Goal: Task Accomplishment & Management: Use online tool/utility

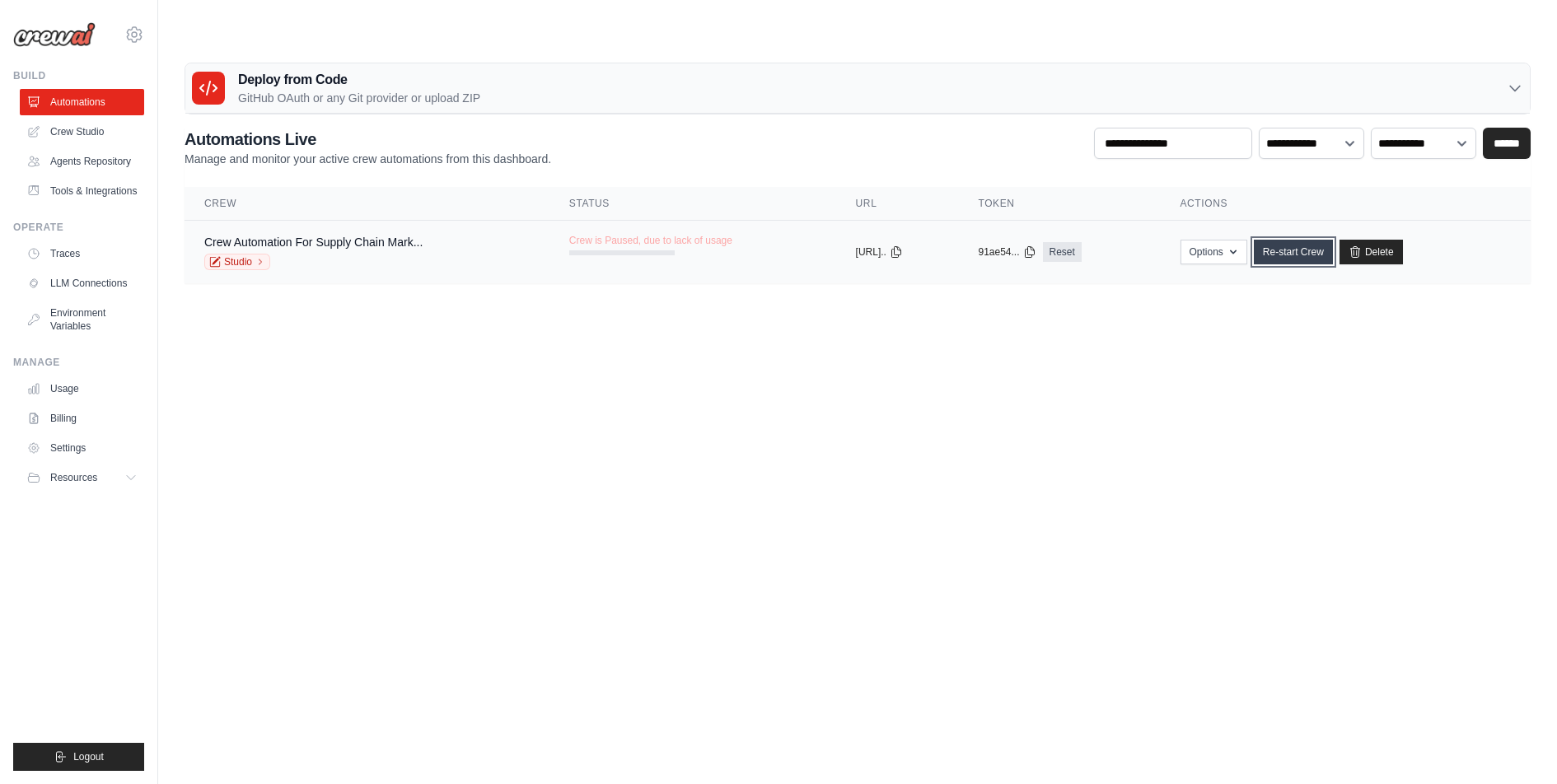
click at [1304, 239] on link "Re-start Crew" at bounding box center [1294, 252] width 79 height 25
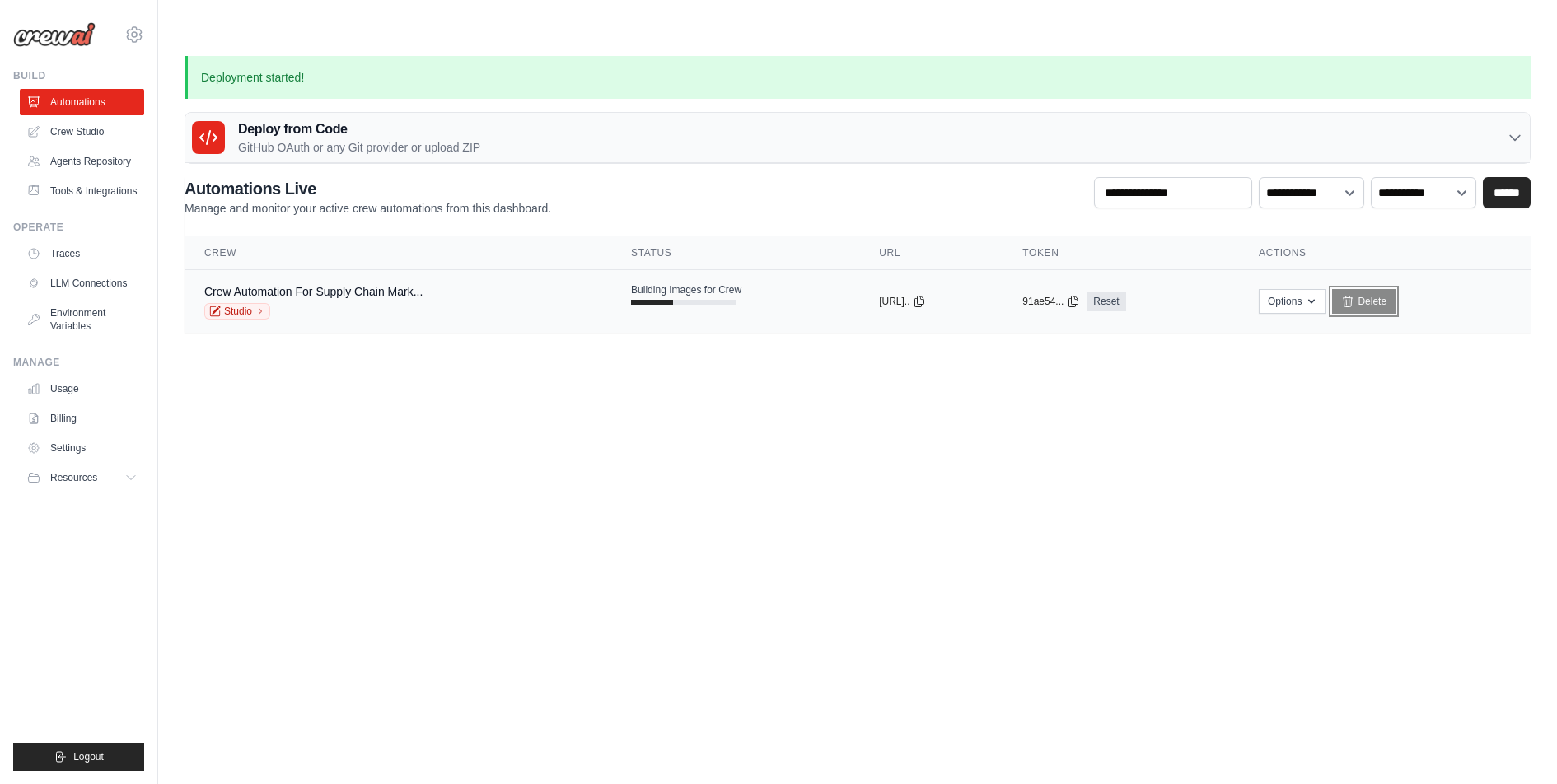
click at [1383, 289] on link "Delete" at bounding box center [1363, 302] width 63 height 25
click at [1377, 289] on link "Delete" at bounding box center [1363, 302] width 63 height 25
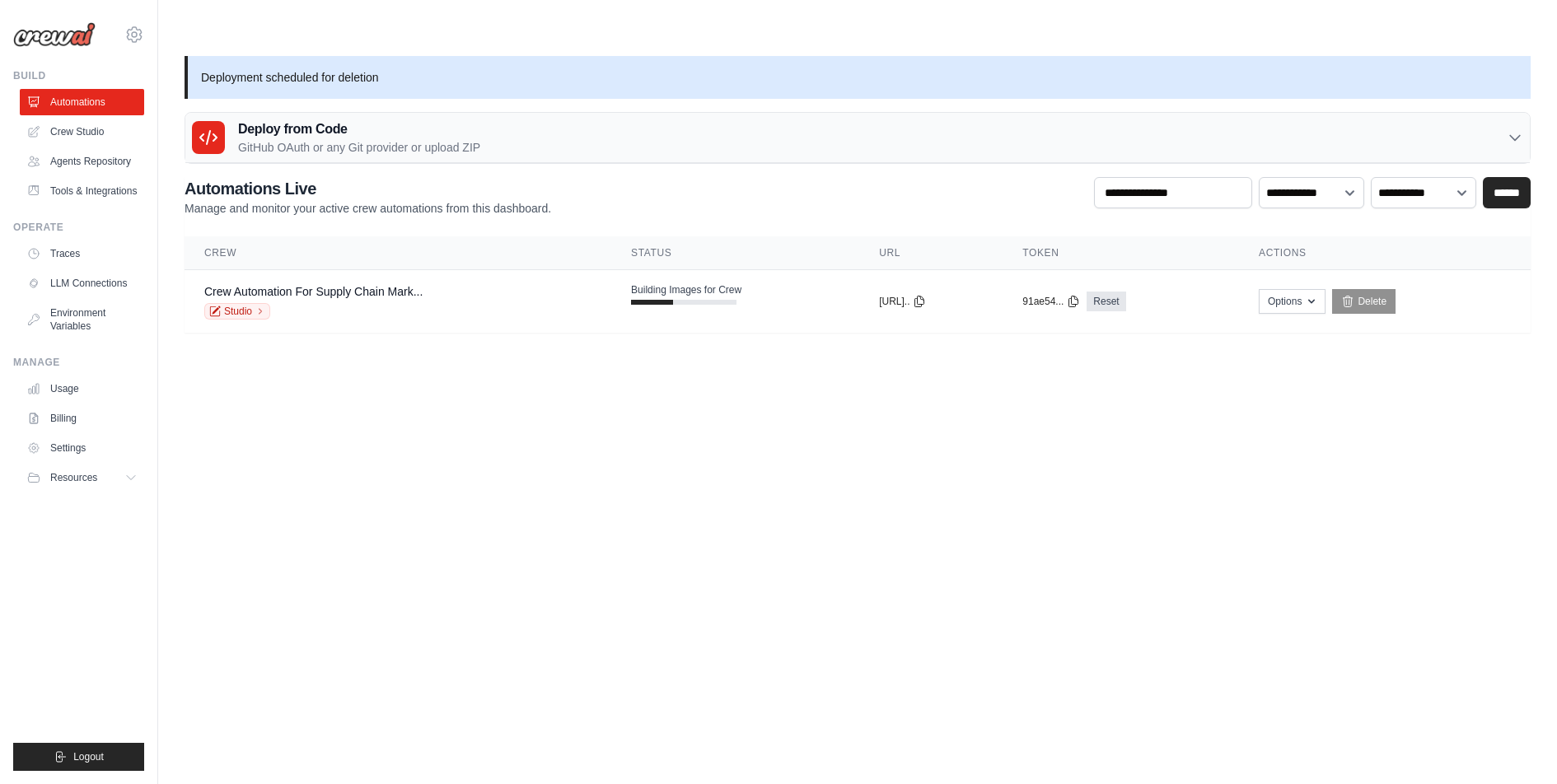
click at [299, 414] on body "aureo.zanon@havi.com HAVI - original HAVI" at bounding box center [778, 431] width 1557 height 784
click at [480, 416] on body "aureo.zanon@havi.com HAVI - original HAVI" at bounding box center [778, 431] width 1557 height 784
click at [136, 48] on div "aureo.zanon@havi.com HAVI - original HAVI Settings" at bounding box center [78, 26] width 131 height 53
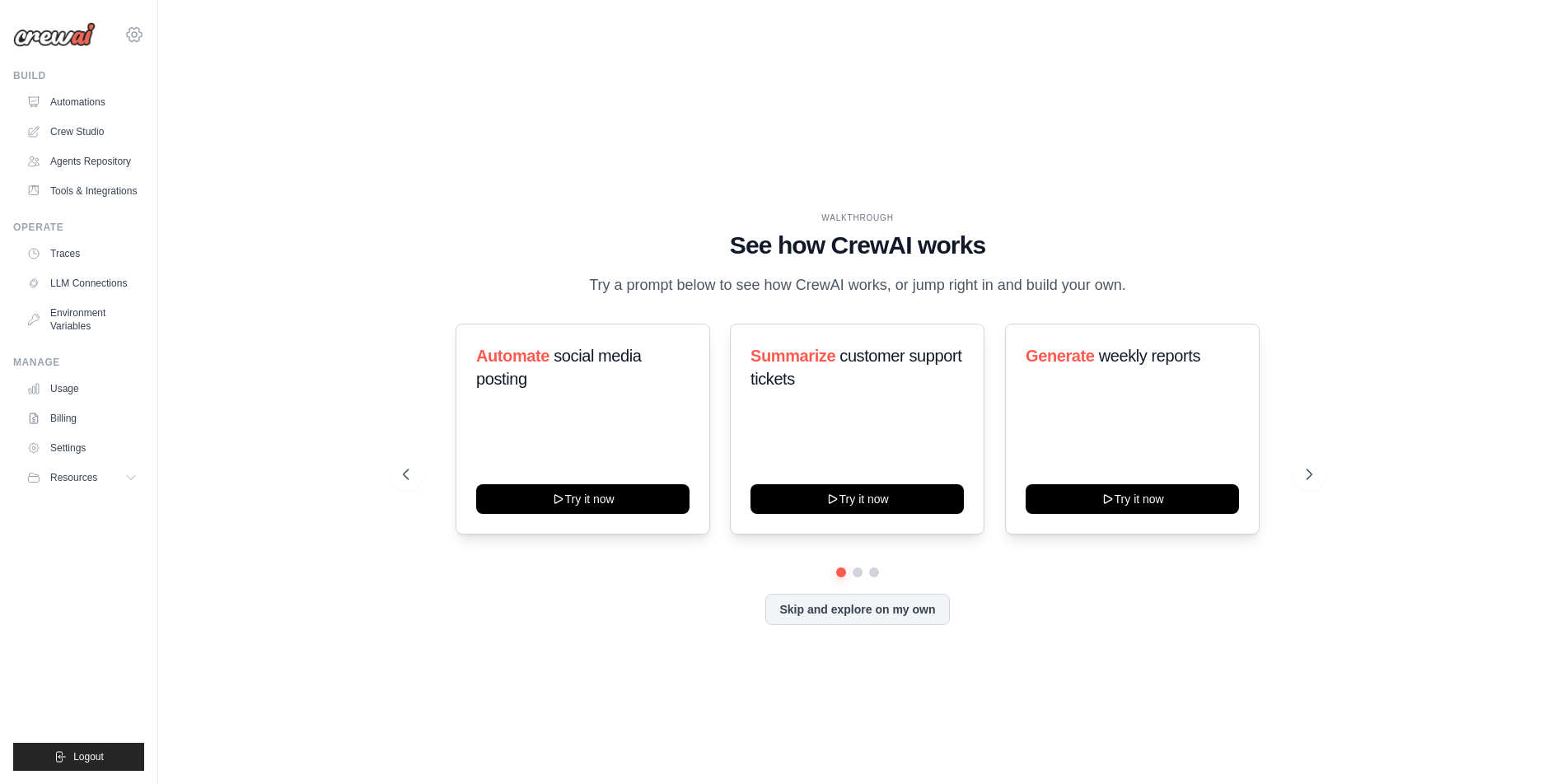
click at [135, 40] on icon at bounding box center [134, 34] width 15 height 14
click at [201, 135] on span "HAVI" at bounding box center [206, 135] width 130 height 17
click at [154, 133] on span "HAVI" at bounding box center [206, 135] width 130 height 17
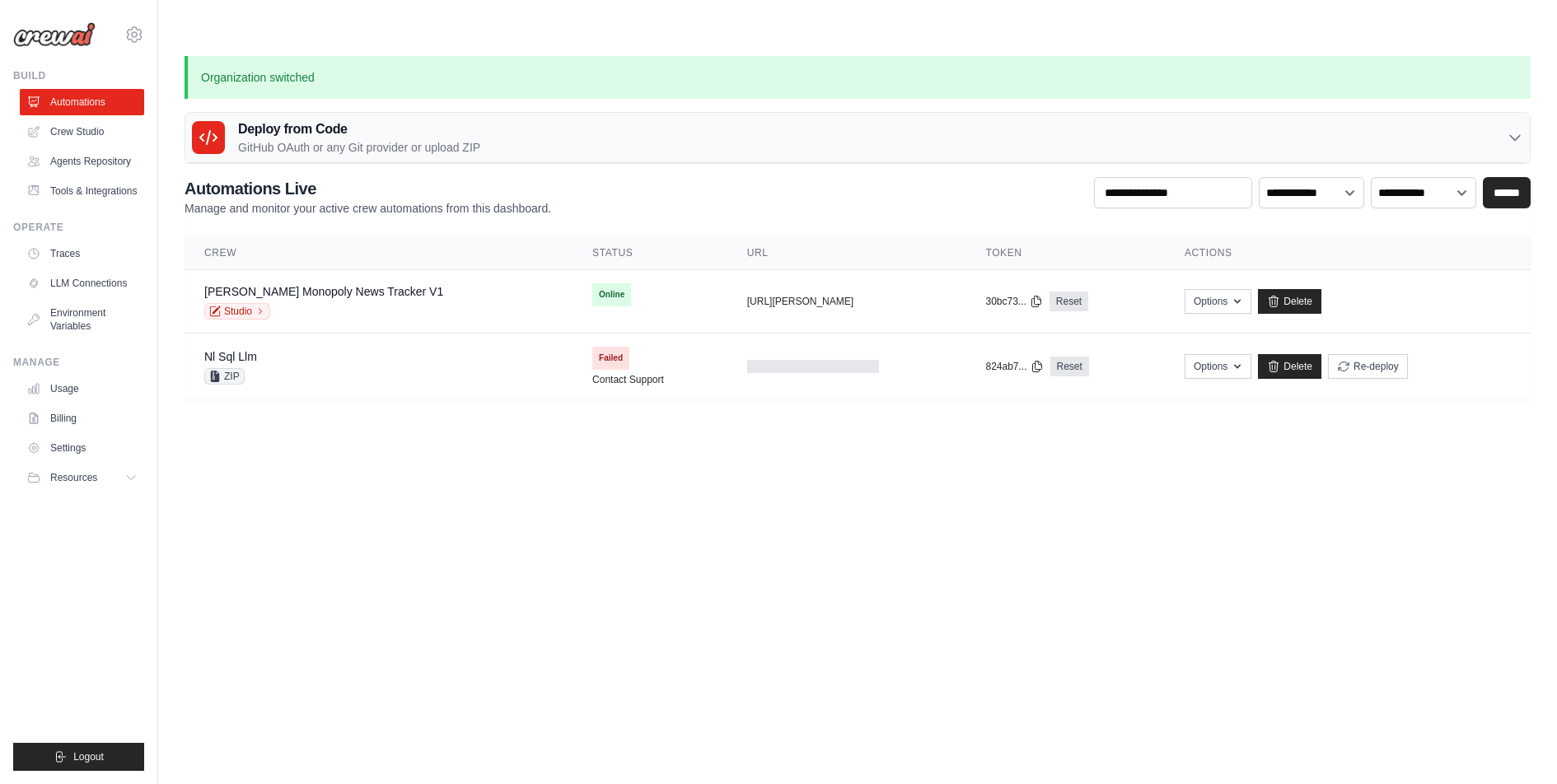
click at [347, 459] on body "[EMAIL_ADDRESS][PERSON_NAME][DOMAIN_NAME] HAVI - original HAVI" at bounding box center [778, 431] width 1557 height 784
click at [343, 285] on link "[PERSON_NAME] Monopoly News Tracker V1" at bounding box center [323, 291] width 239 height 13
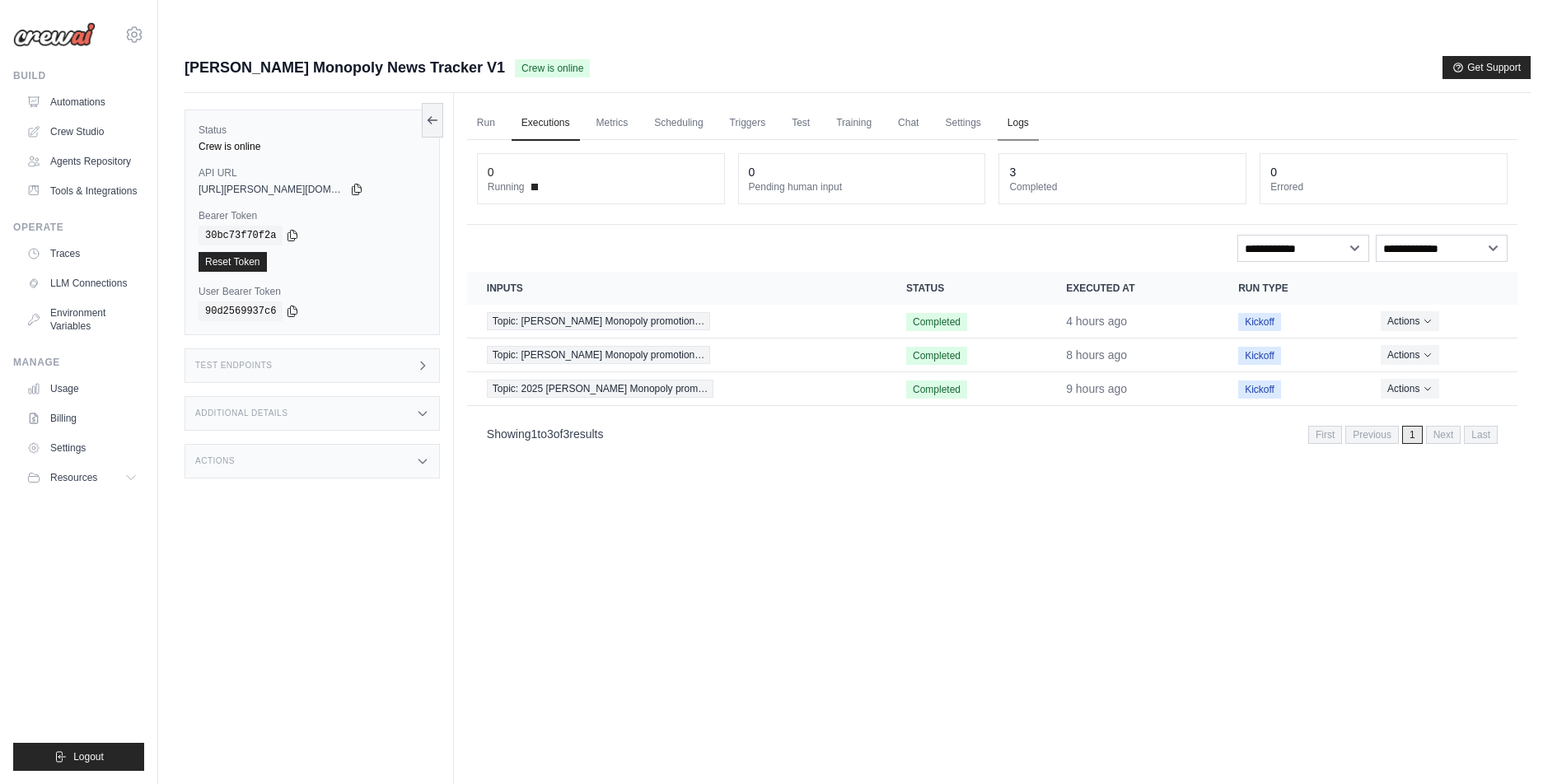
click at [1039, 106] on link "Logs" at bounding box center [1017, 123] width 41 height 34
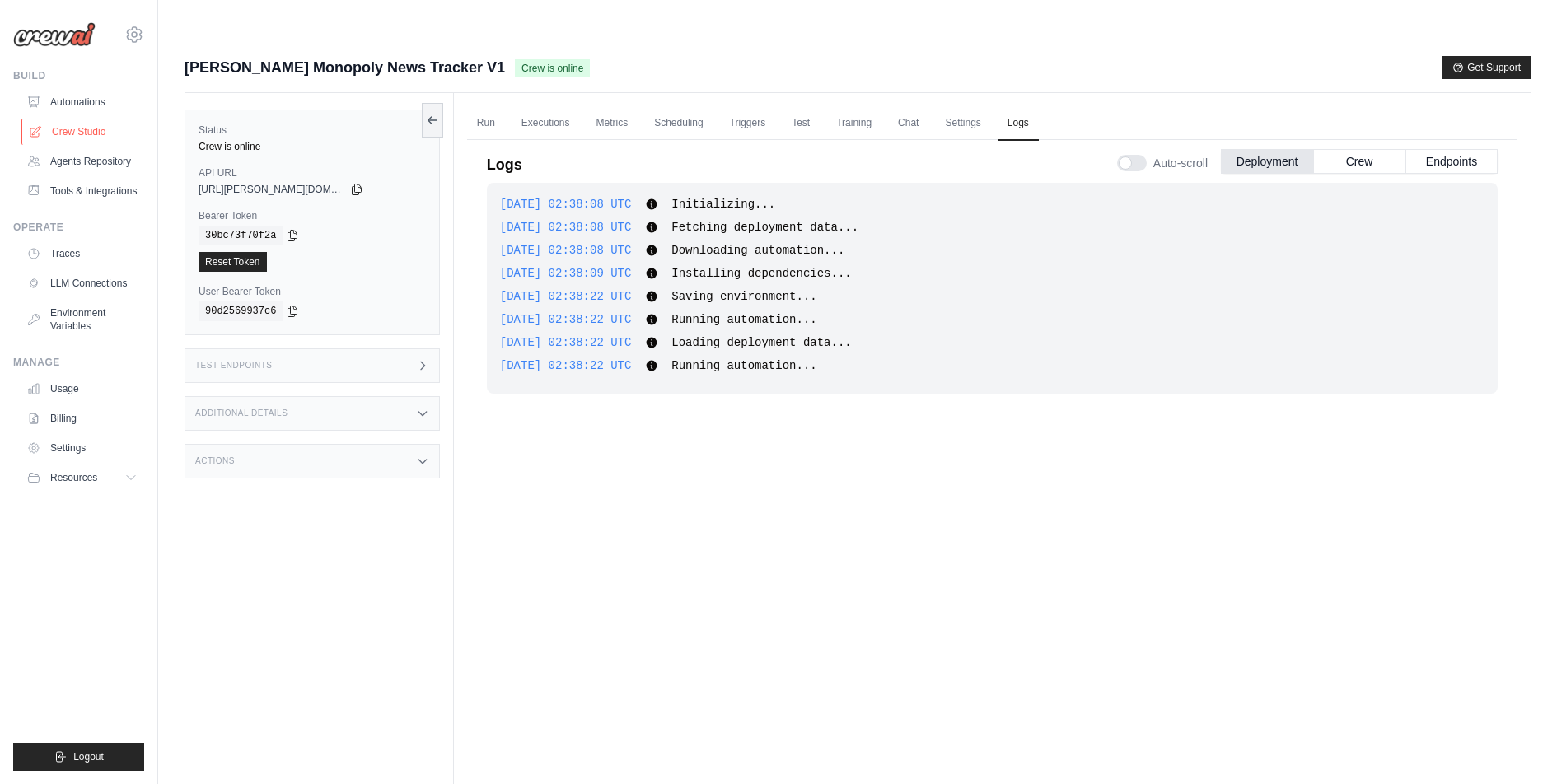
click at [95, 132] on link "Crew Studio" at bounding box center [83, 132] width 124 height 26
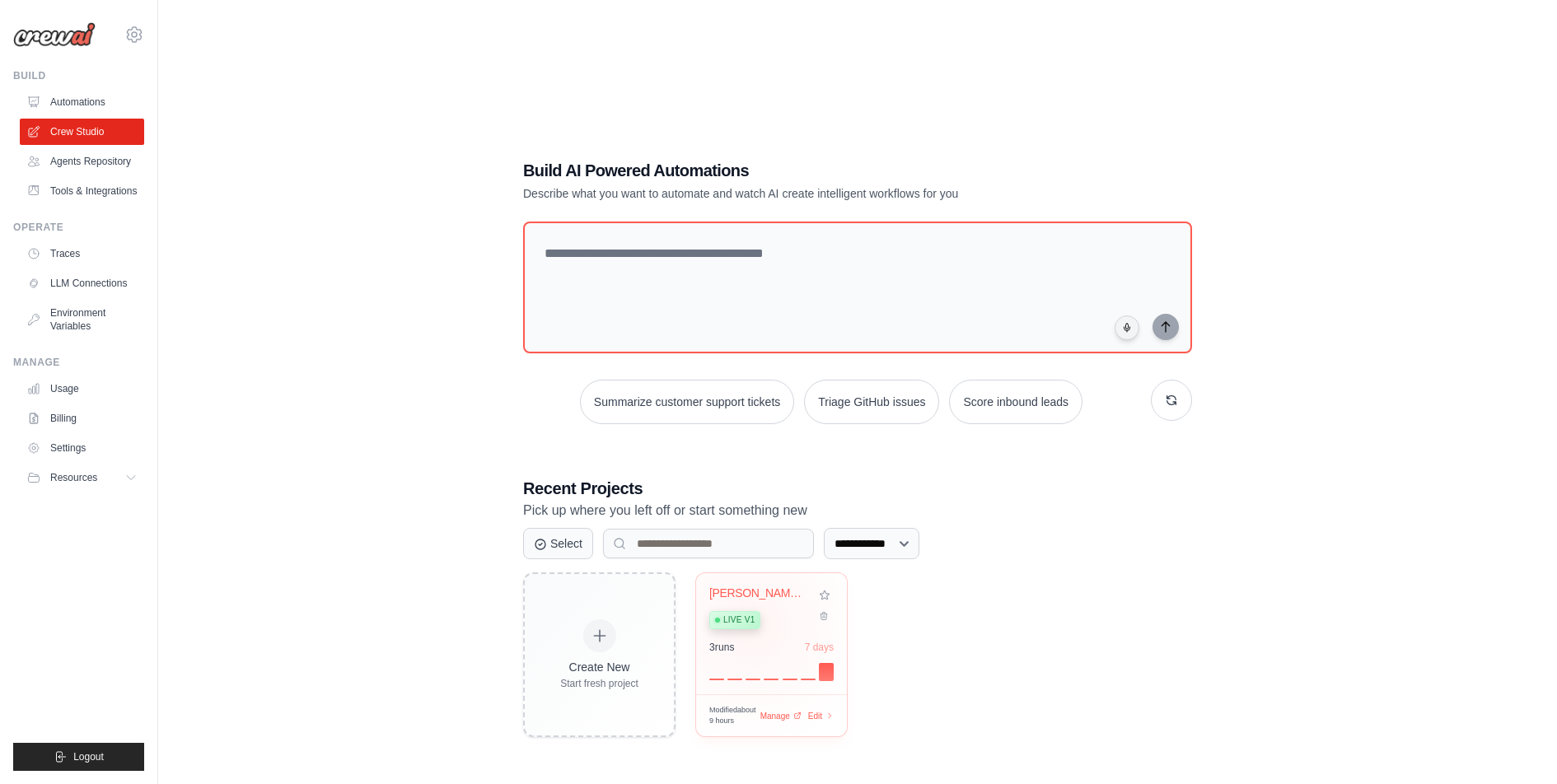
click at [753, 611] on div "Live v1" at bounding box center [735, 619] width 51 height 18
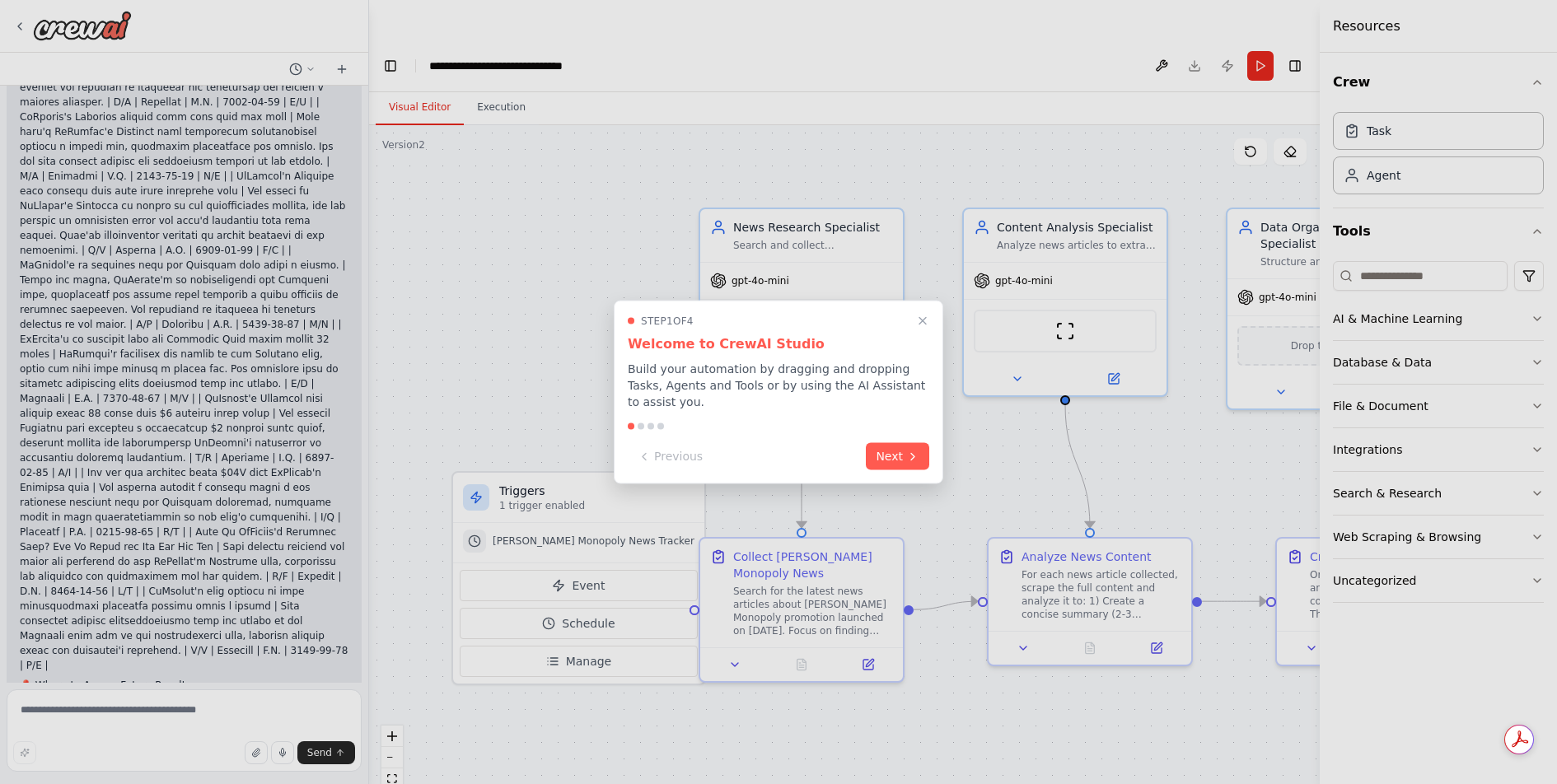
scroll to position [3392, 0]
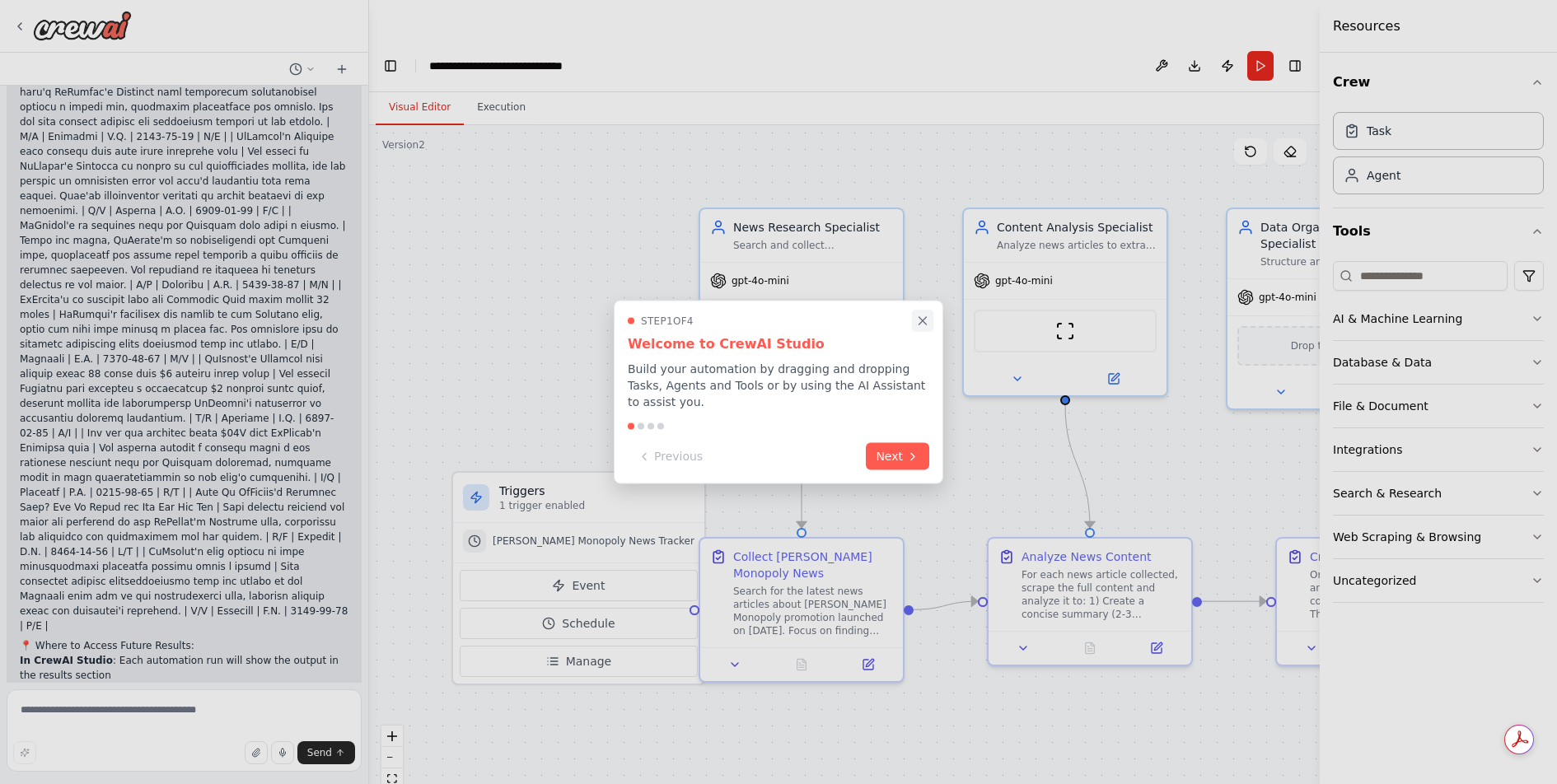
click at [922, 319] on icon "Close walkthrough" at bounding box center [922, 321] width 15 height 15
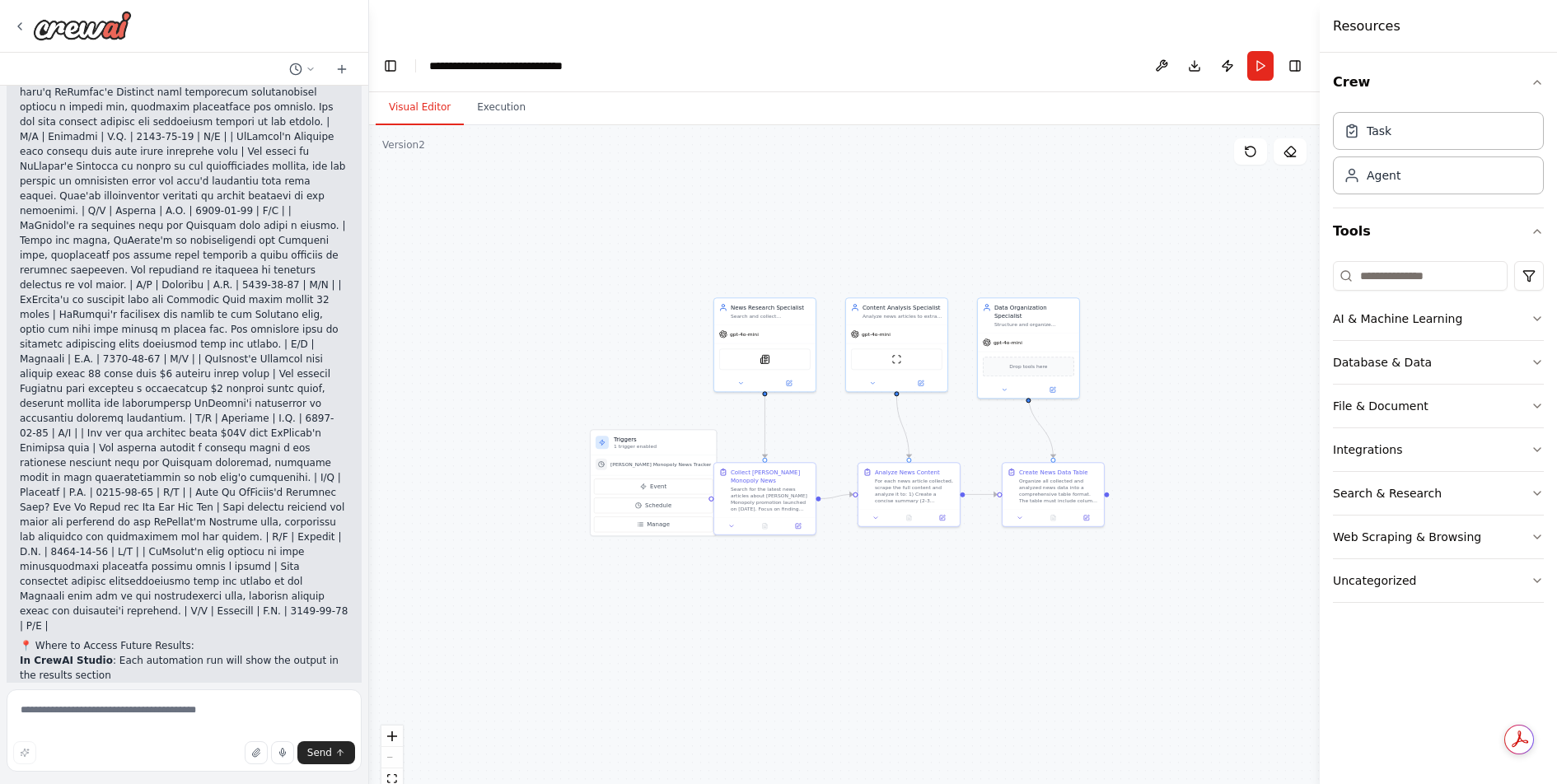
drag, startPoint x: 1228, startPoint y: 688, endPoint x: 988, endPoint y: 533, distance: 285.7
click at [988, 533] on div ".deletable-edge-delete-btn { width: 20px; height: 20px; border: 0px solid #ffff…" at bounding box center [844, 474] width 951 height 699
click at [1190, 51] on button "Download" at bounding box center [1194, 66] width 26 height 30
